Goal: Information Seeking & Learning: Learn about a topic

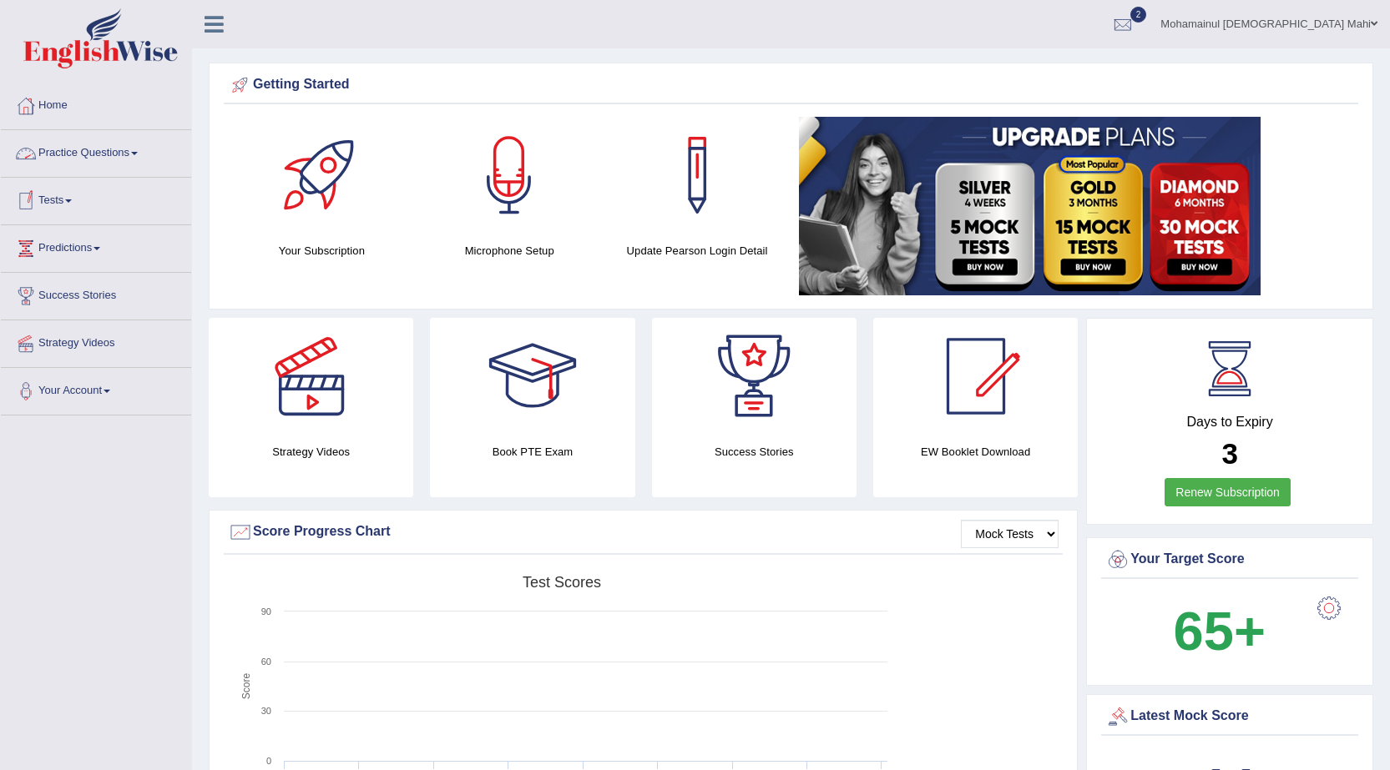
click at [135, 144] on link "Practice Questions" at bounding box center [96, 151] width 190 height 42
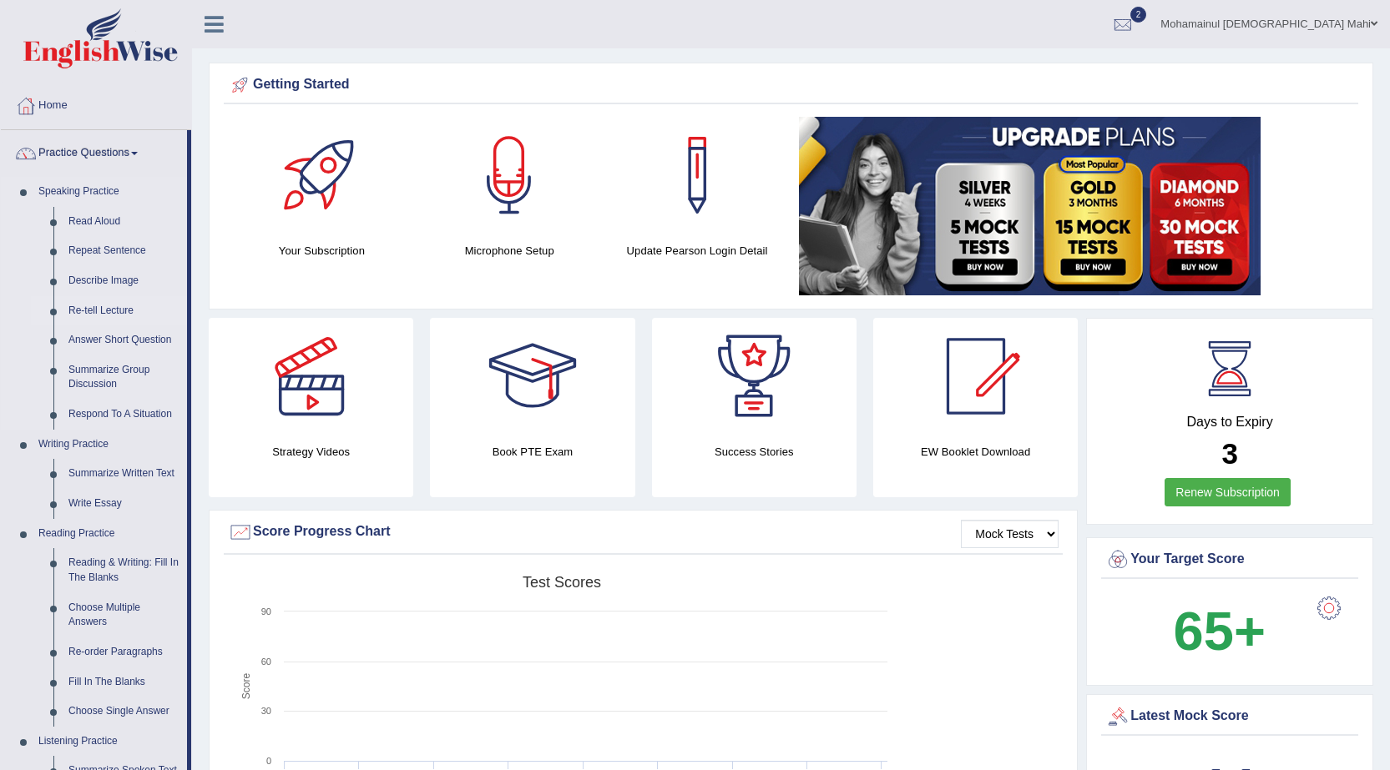
click at [121, 311] on link "Re-tell Lecture" at bounding box center [124, 311] width 126 height 30
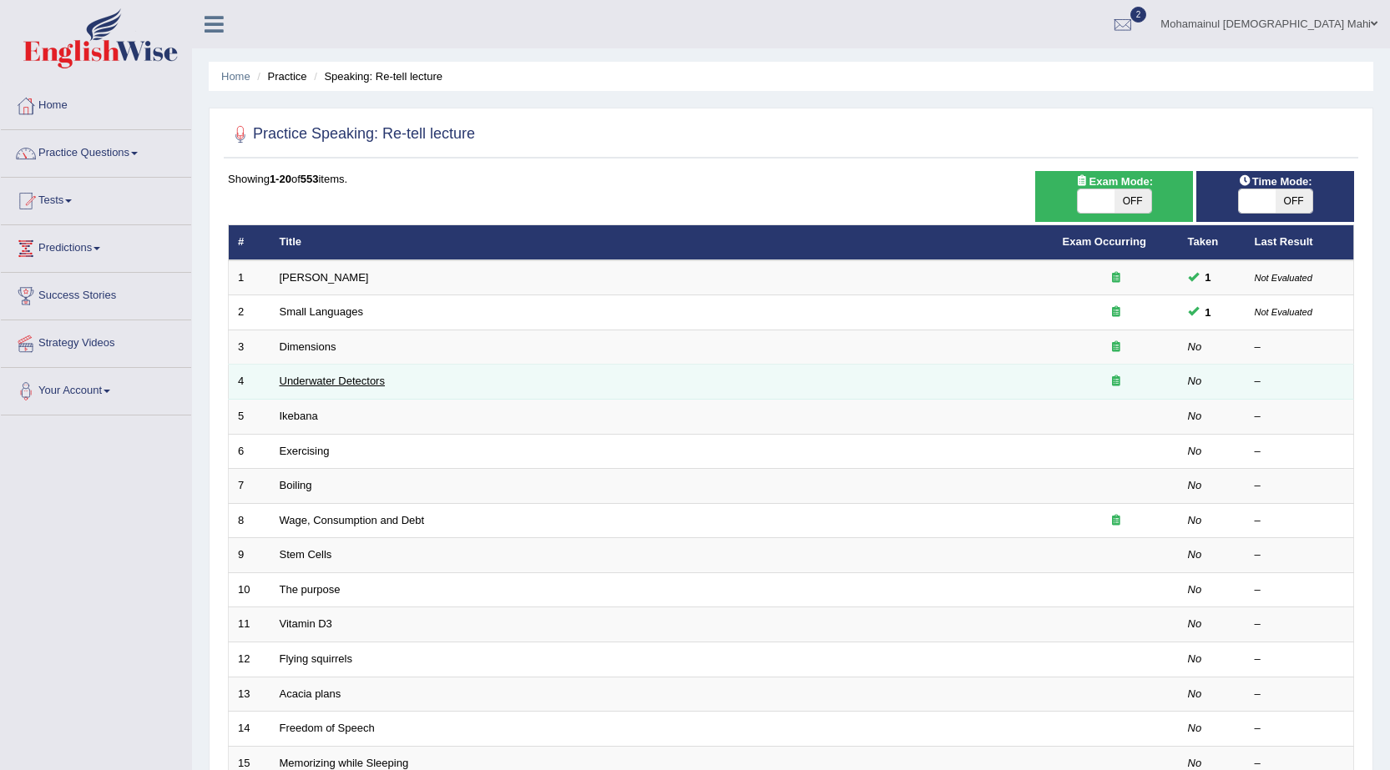
click at [319, 379] on link "Underwater Detectors" at bounding box center [332, 381] width 105 height 13
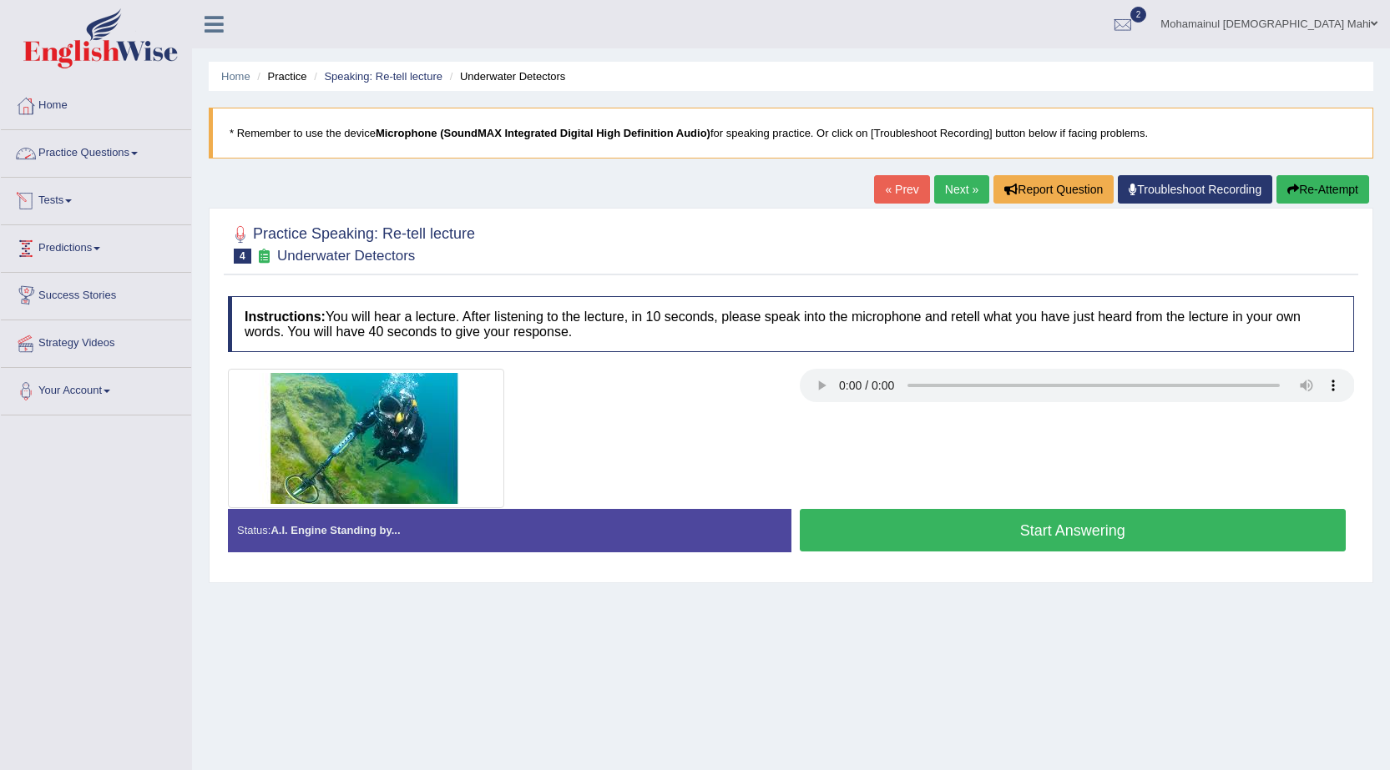
click at [97, 151] on link "Practice Questions" at bounding box center [96, 151] width 190 height 42
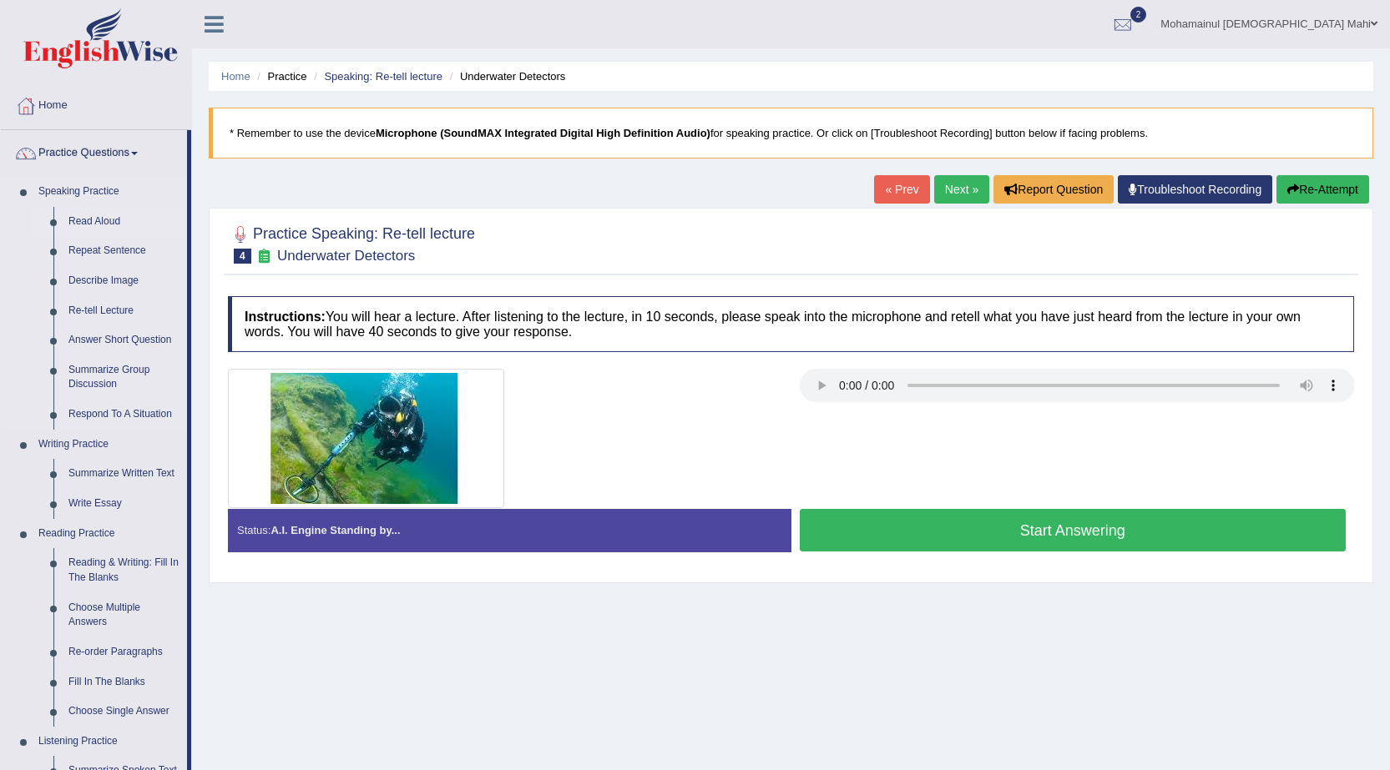
click at [101, 220] on link "Read Aloud" at bounding box center [124, 222] width 126 height 30
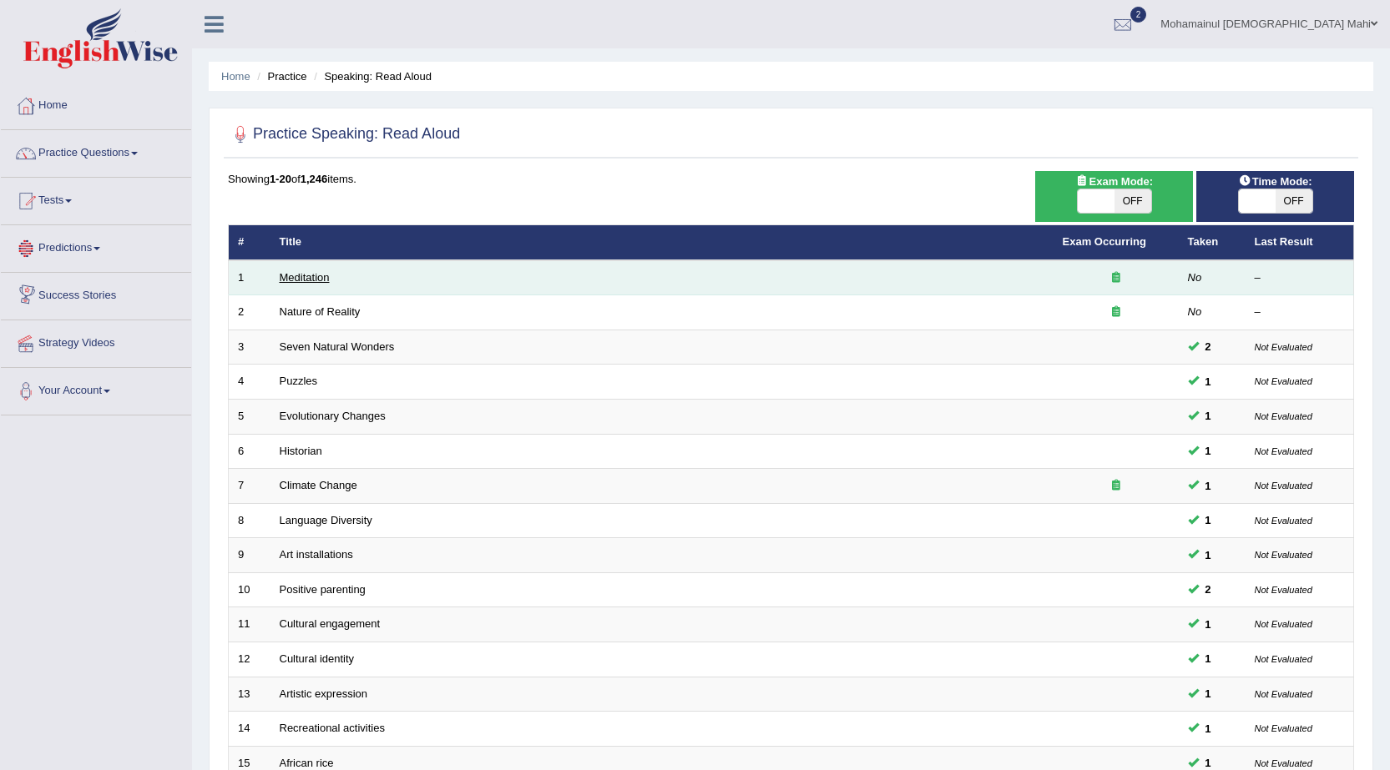
click at [316, 275] on link "Meditation" at bounding box center [305, 277] width 50 height 13
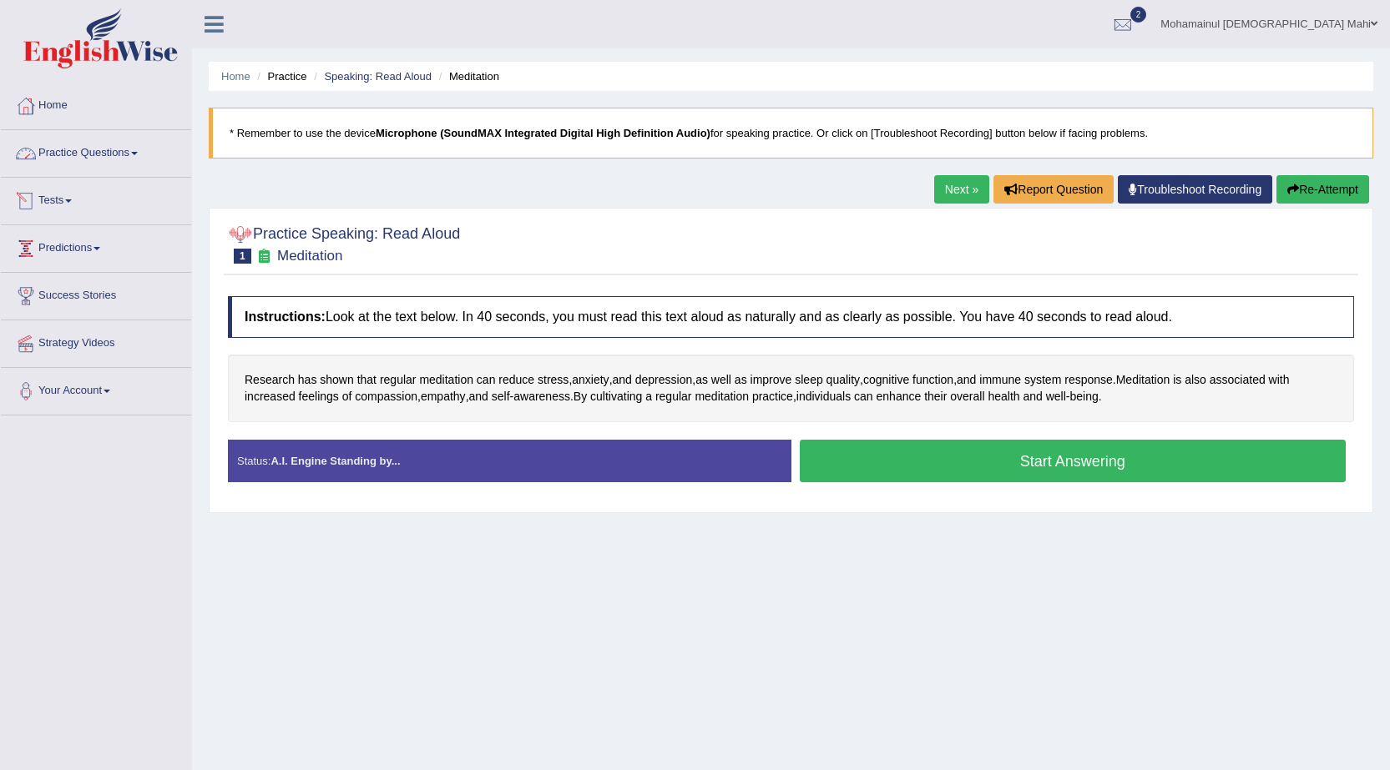
click at [80, 156] on link "Practice Questions" at bounding box center [96, 151] width 190 height 42
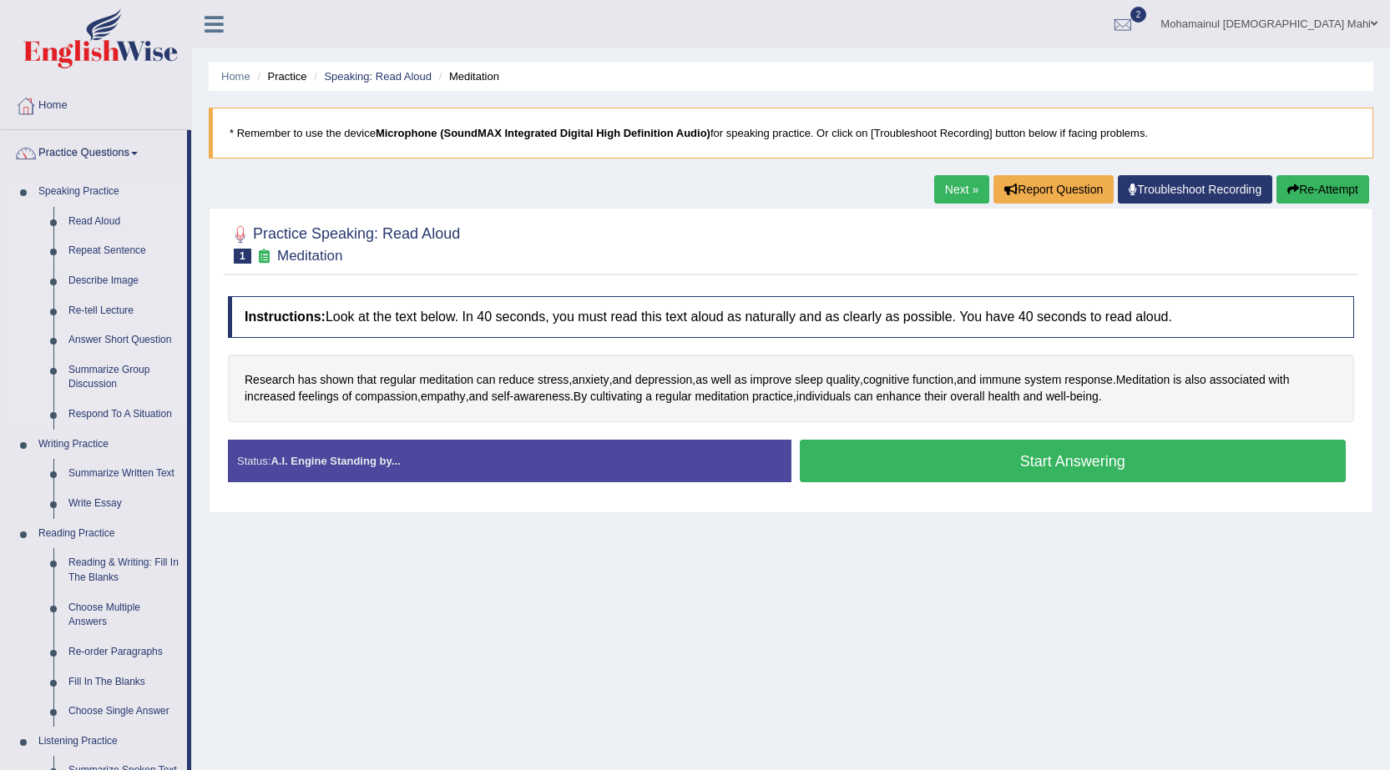
click at [85, 255] on link "Repeat Sentence" at bounding box center [124, 251] width 126 height 30
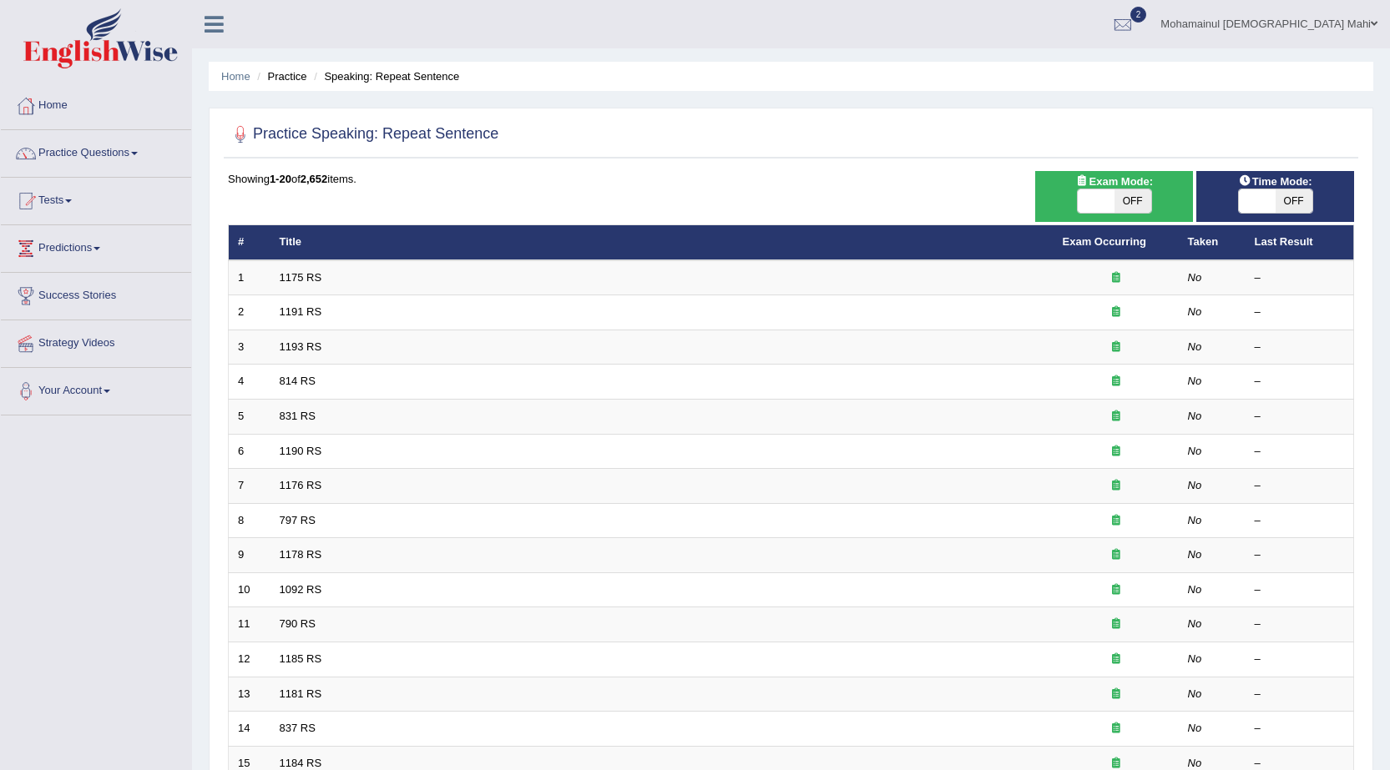
click at [284, 280] on link "1175 RS" at bounding box center [301, 277] width 43 height 13
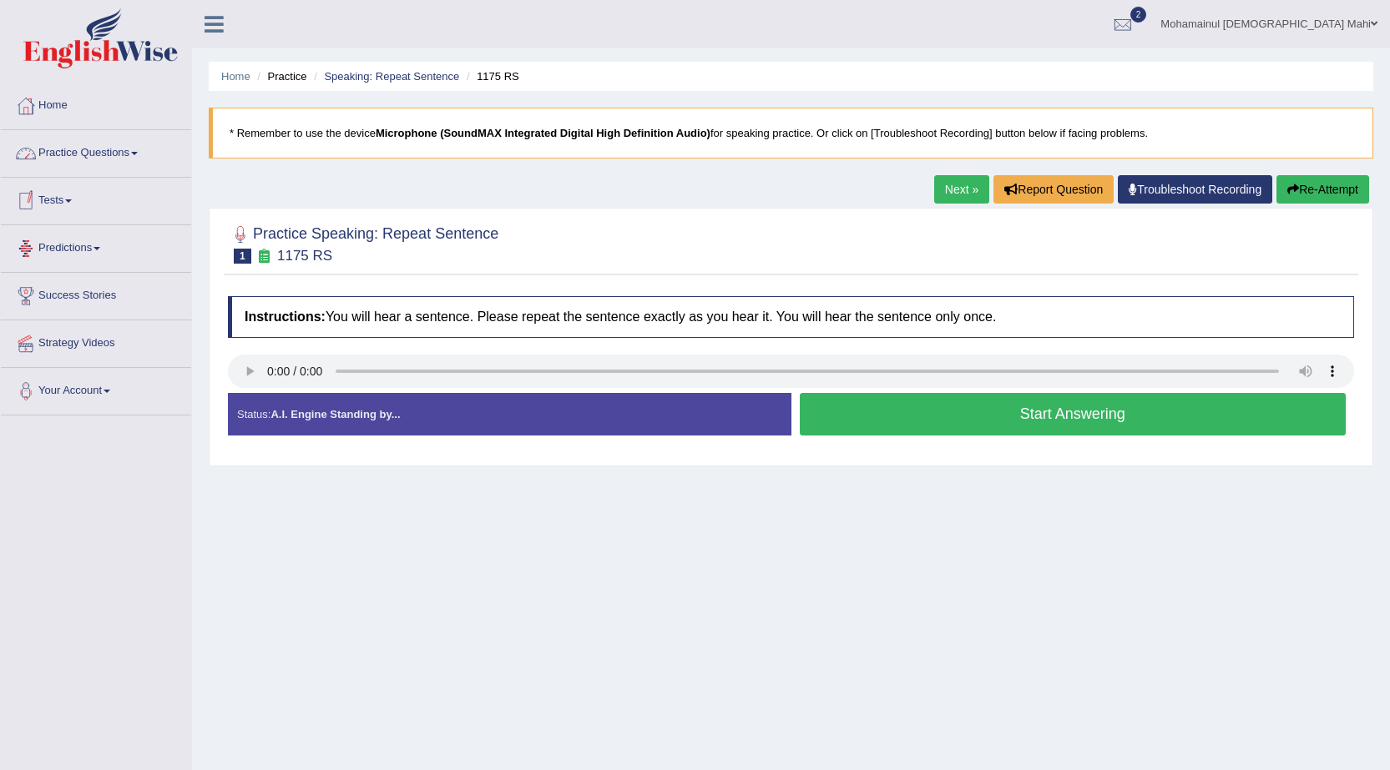
click at [104, 153] on link "Practice Questions" at bounding box center [96, 151] width 190 height 42
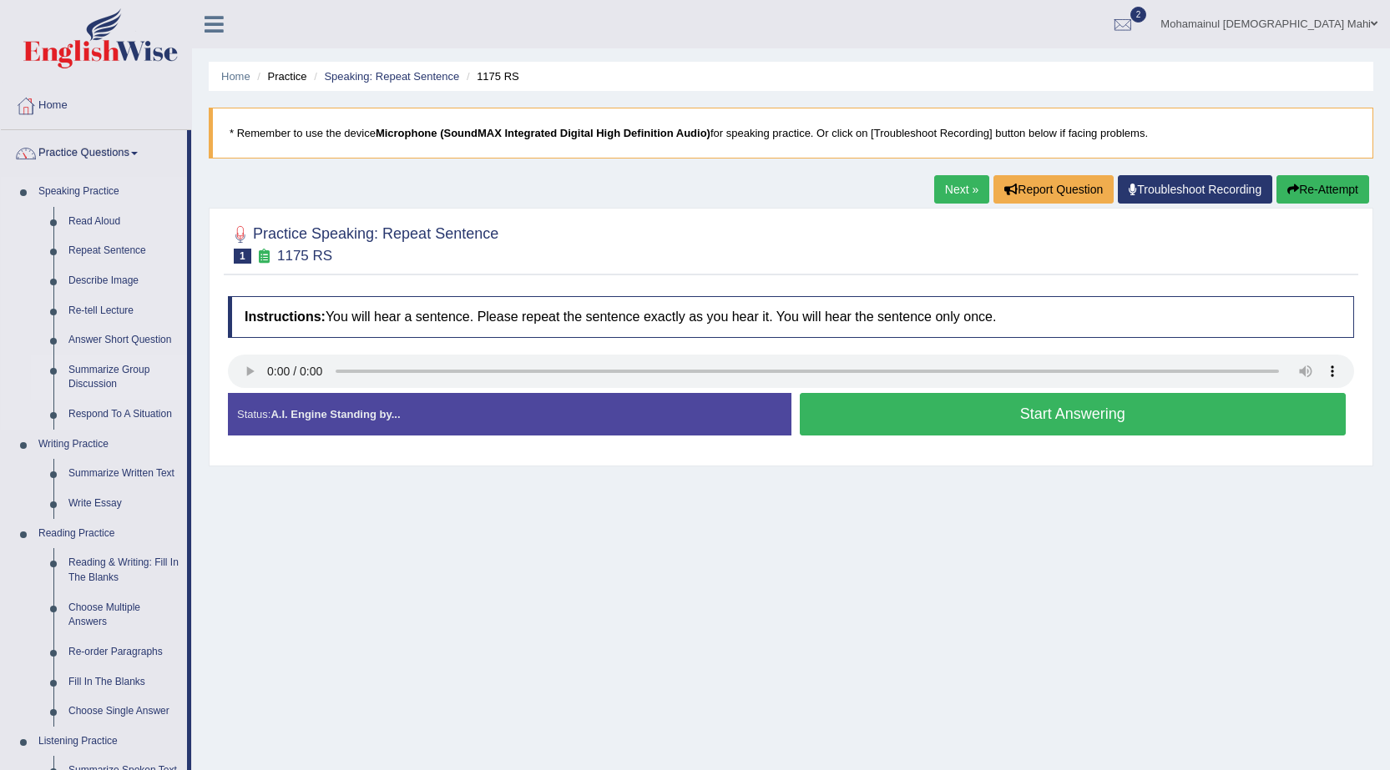
click at [120, 373] on link "Summarize Group Discussion" at bounding box center [124, 378] width 126 height 44
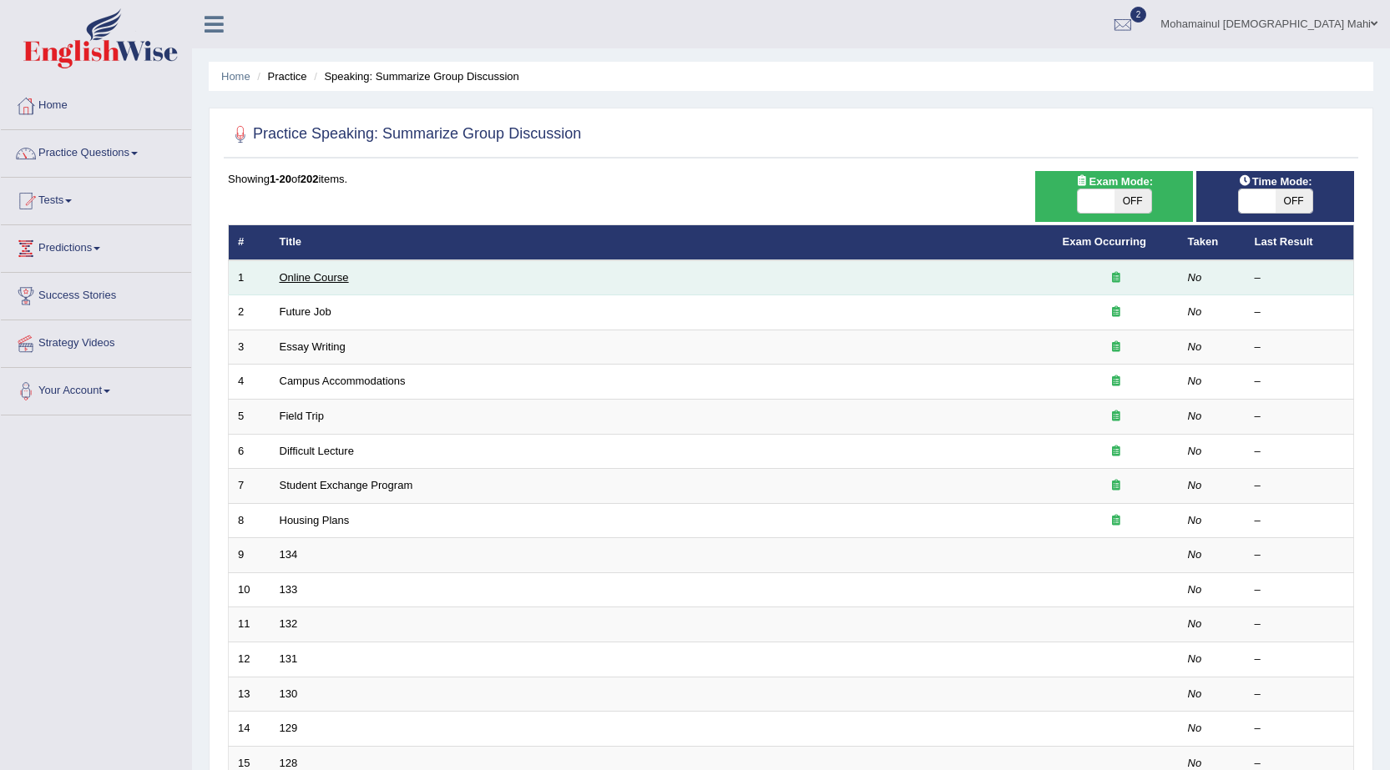
click at [282, 275] on link "Online Course" at bounding box center [314, 277] width 69 height 13
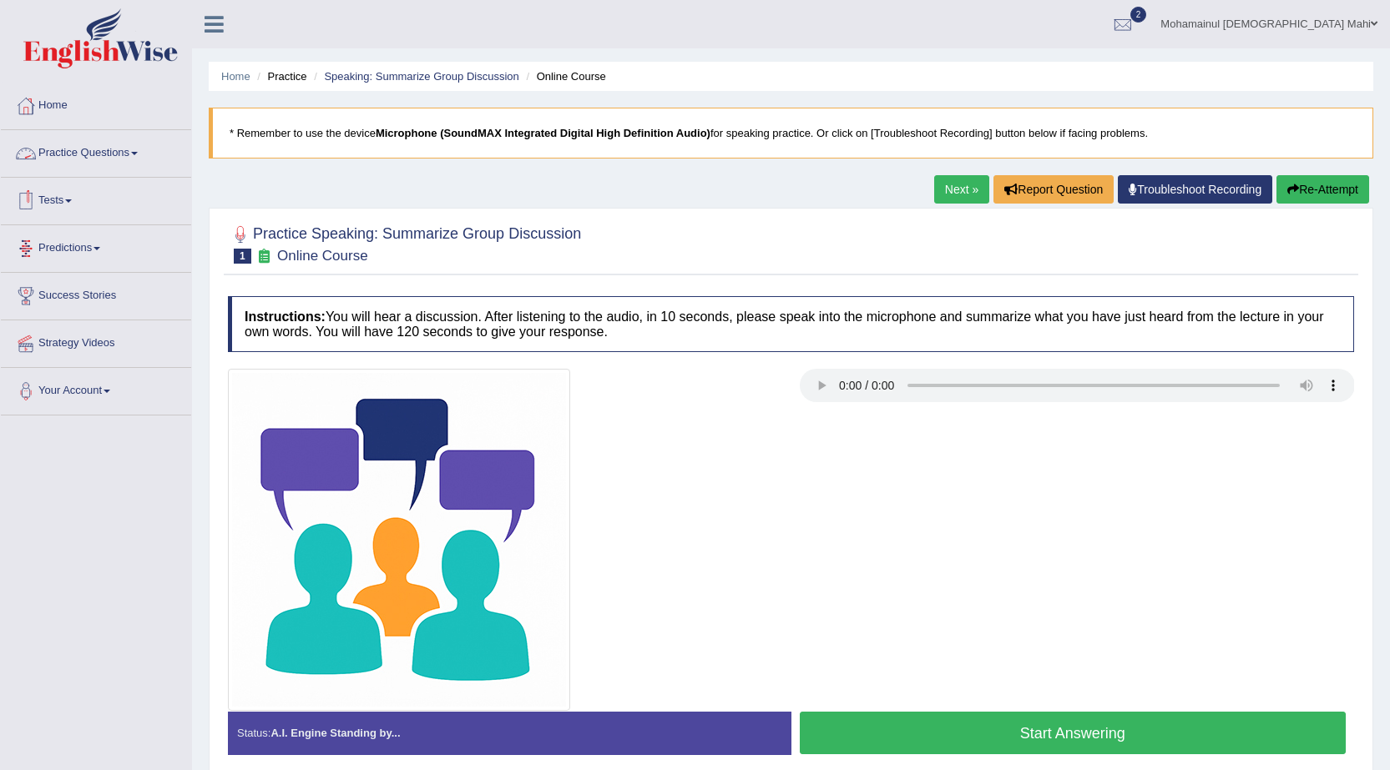
click at [93, 156] on link "Practice Questions" at bounding box center [96, 151] width 190 height 42
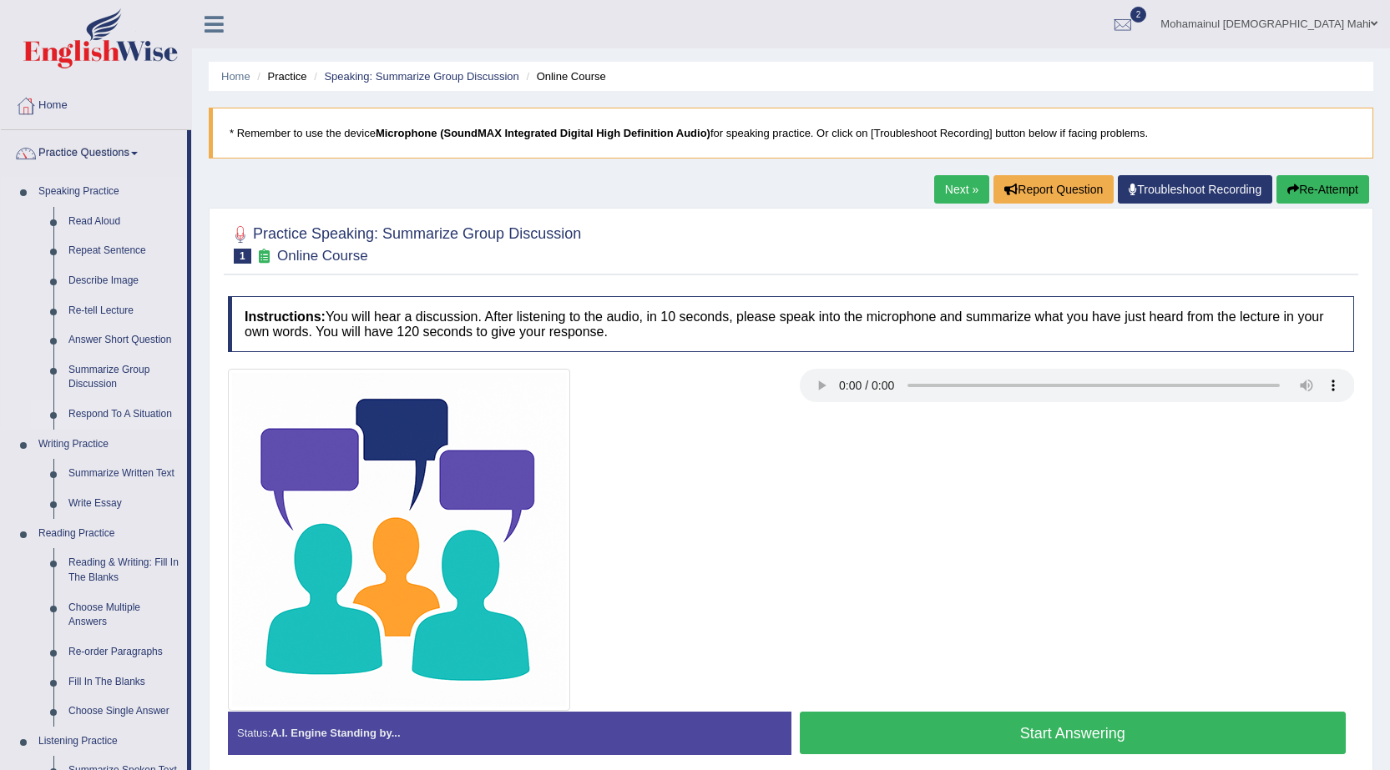
click at [109, 411] on link "Respond To A Situation" at bounding box center [124, 415] width 126 height 30
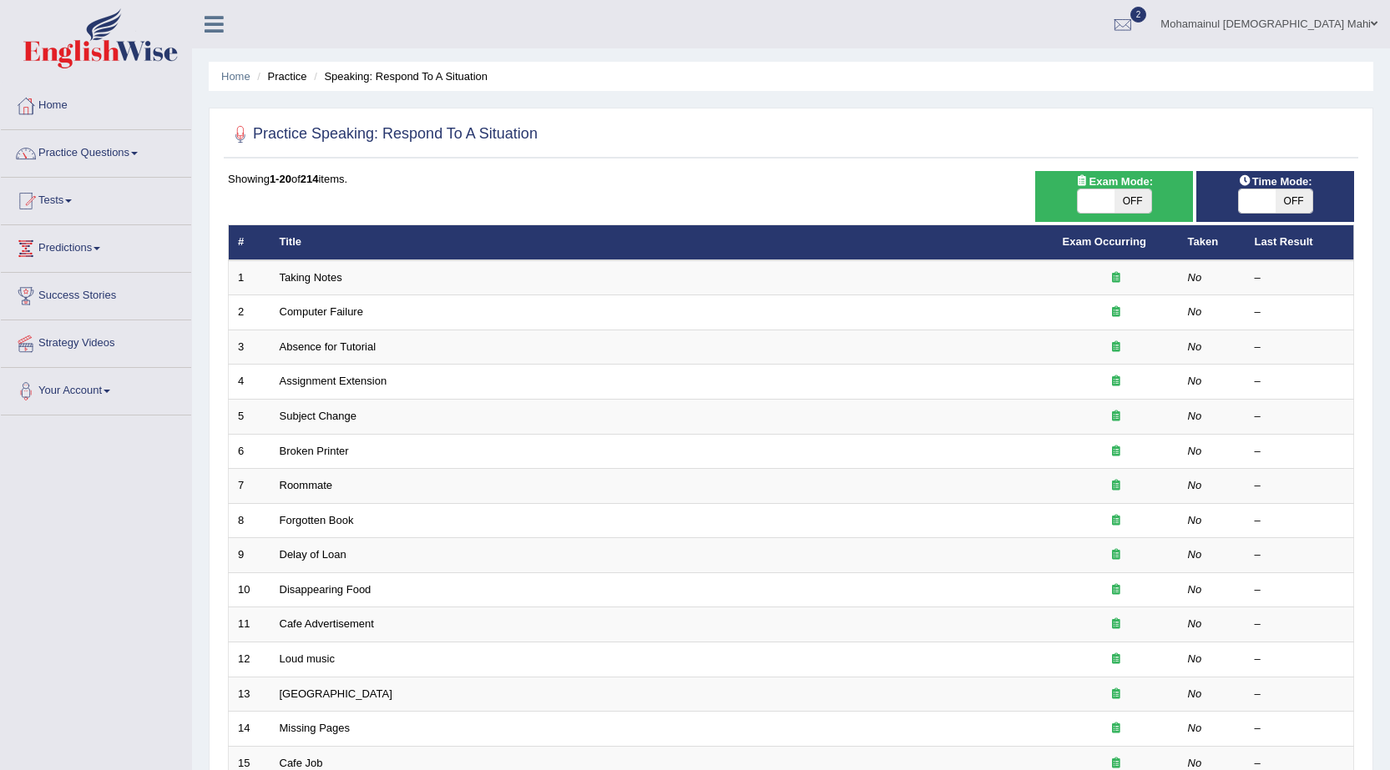
click at [311, 278] on link "Taking Notes" at bounding box center [311, 277] width 63 height 13
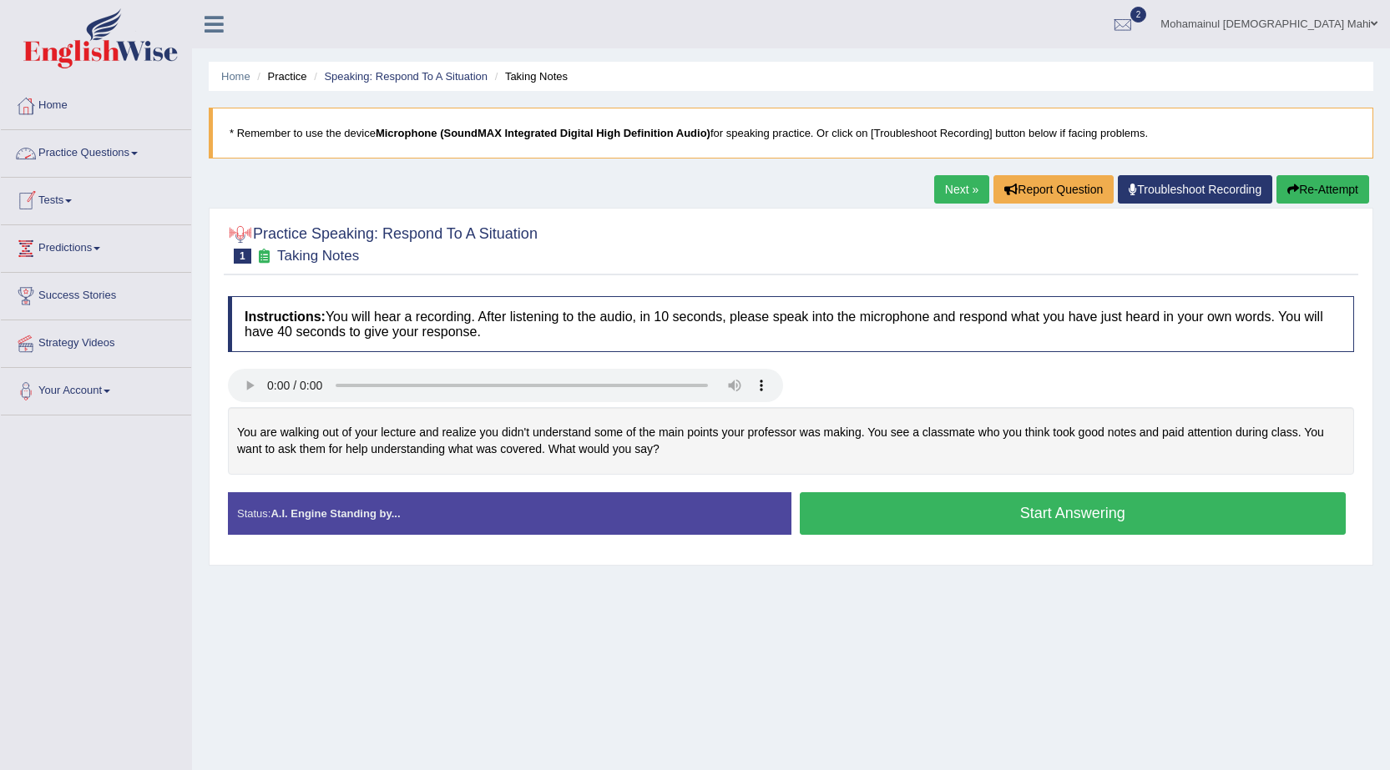
click at [119, 150] on link "Practice Questions" at bounding box center [96, 151] width 190 height 42
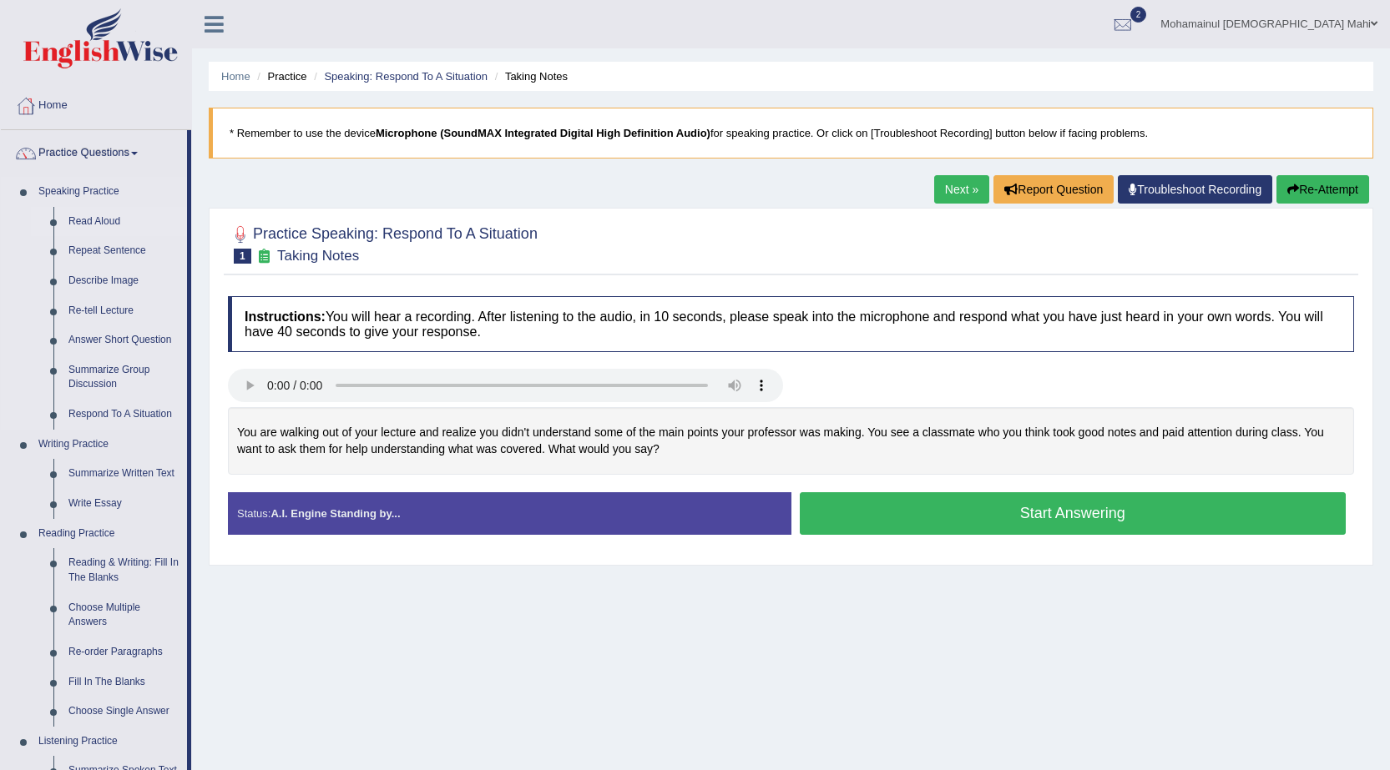
click at [107, 222] on link "Read Aloud" at bounding box center [124, 222] width 126 height 30
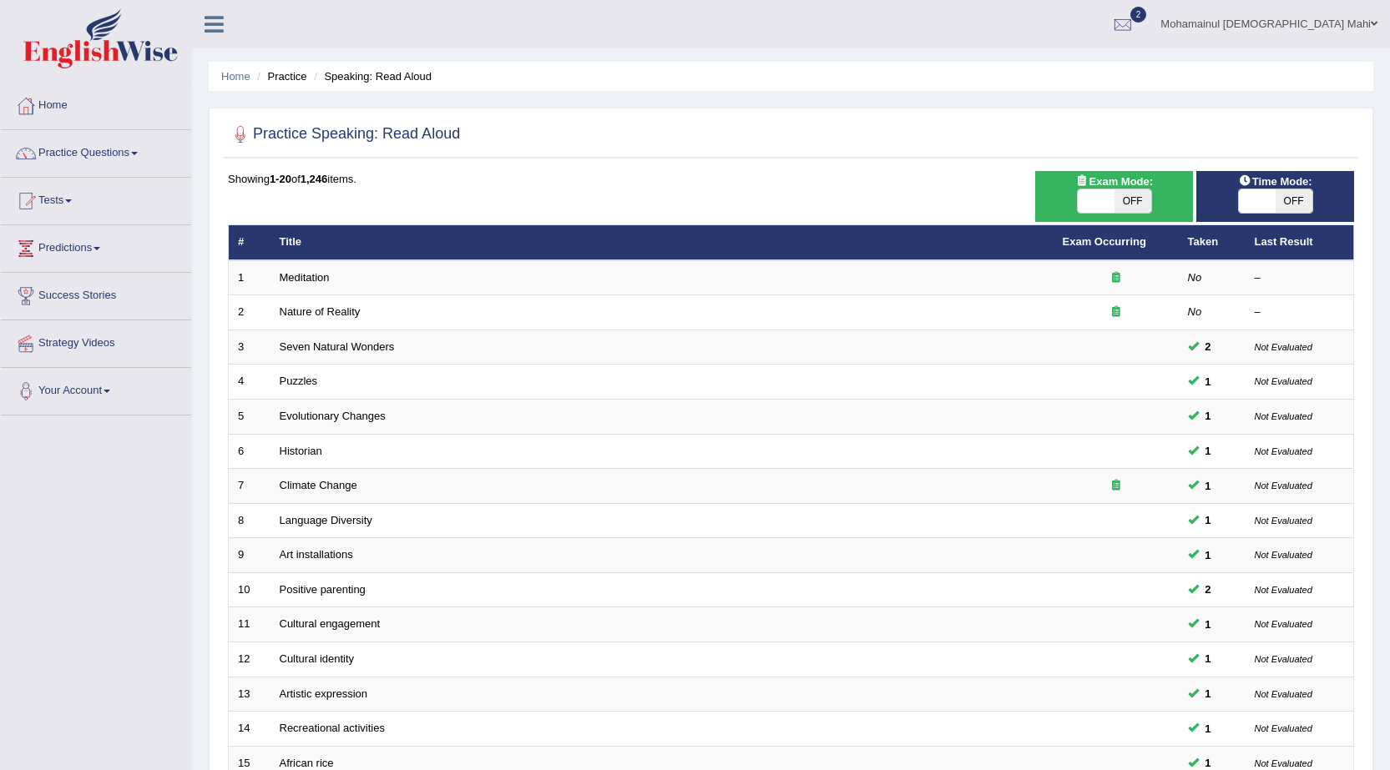
click at [297, 311] on link "Nature of Reality" at bounding box center [320, 312] width 81 height 13
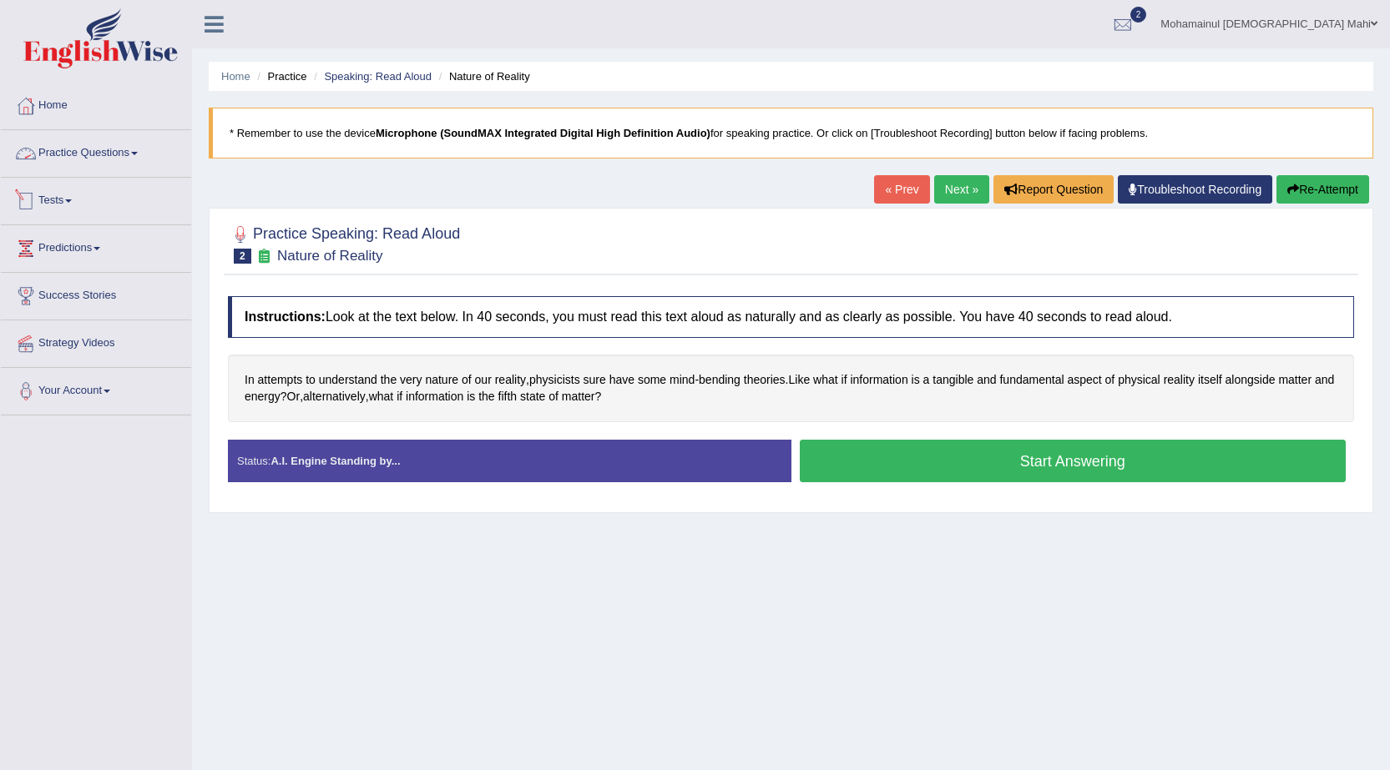
click at [98, 152] on link "Practice Questions" at bounding box center [96, 151] width 190 height 42
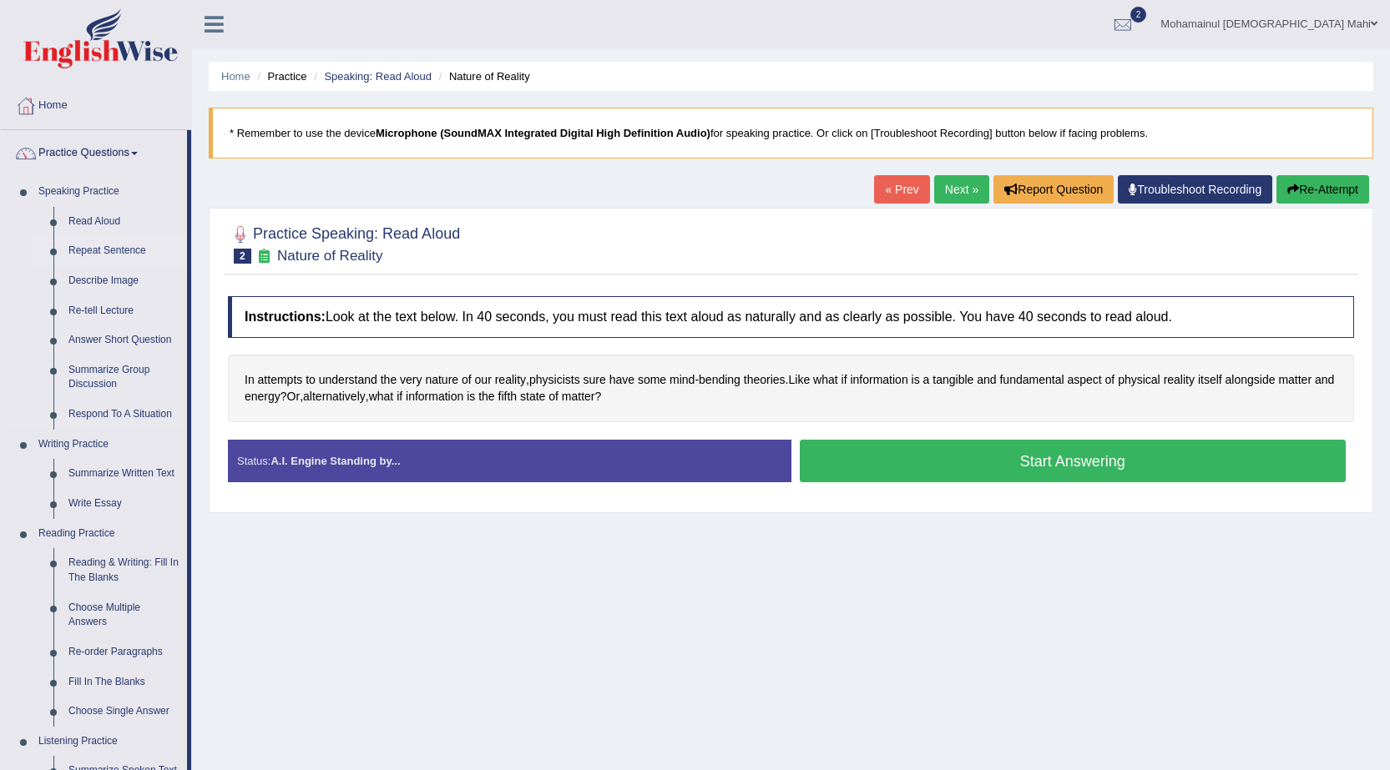
click at [92, 253] on link "Repeat Sentence" at bounding box center [124, 251] width 126 height 30
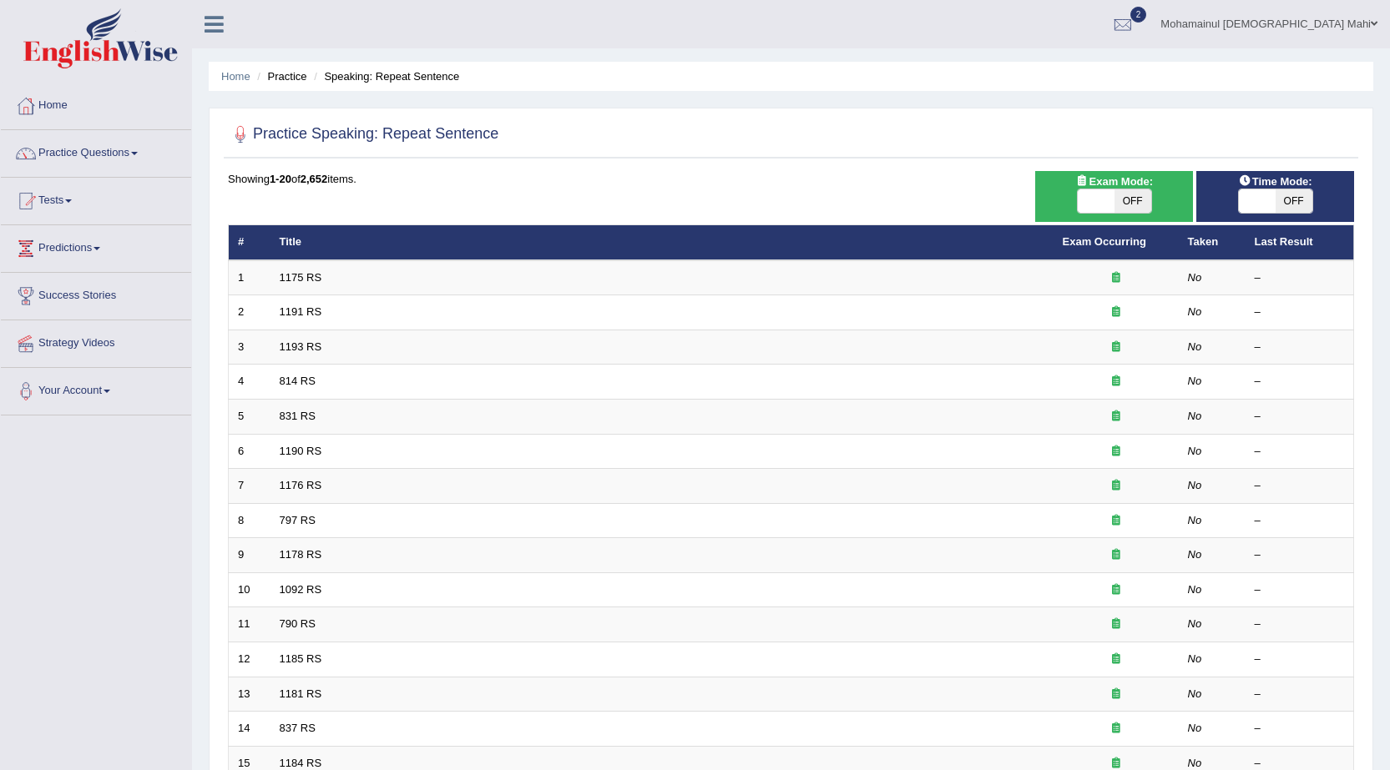
click at [290, 277] on link "1175 RS" at bounding box center [301, 277] width 43 height 13
